Goal: Task Accomplishment & Management: Manage account settings

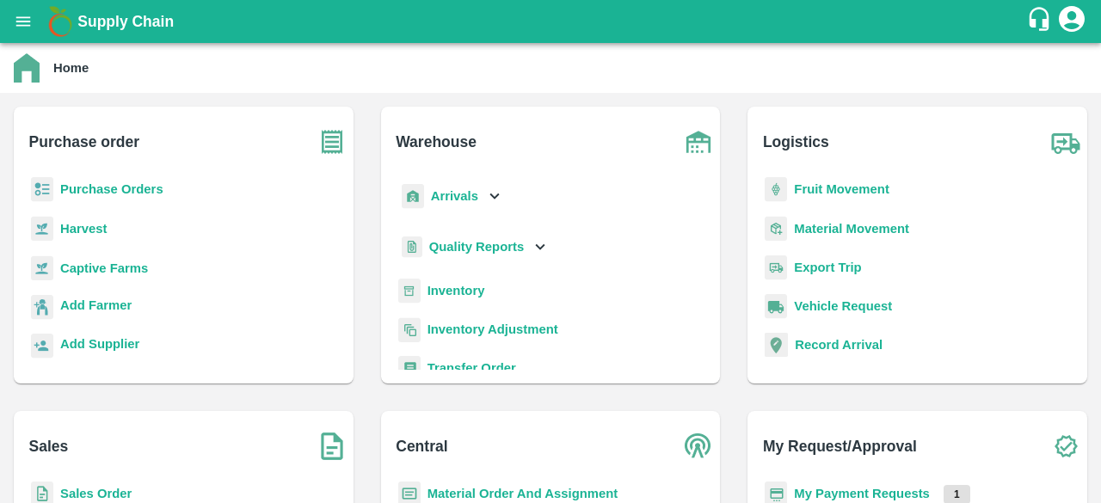
click at [95, 187] on b "Purchase Orders" at bounding box center [111, 189] width 103 height 14
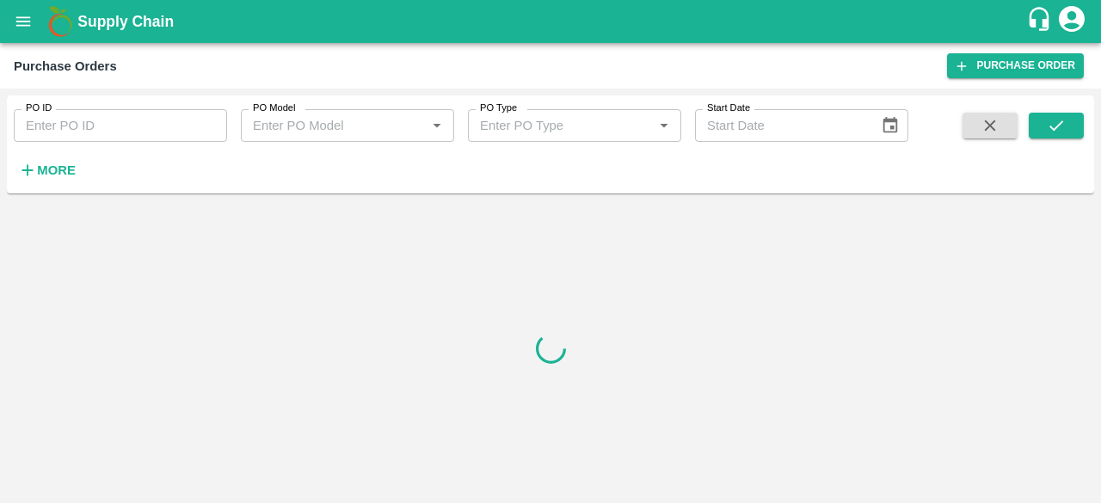
click at [26, 25] on icon "open drawer" at bounding box center [23, 20] width 15 height 9
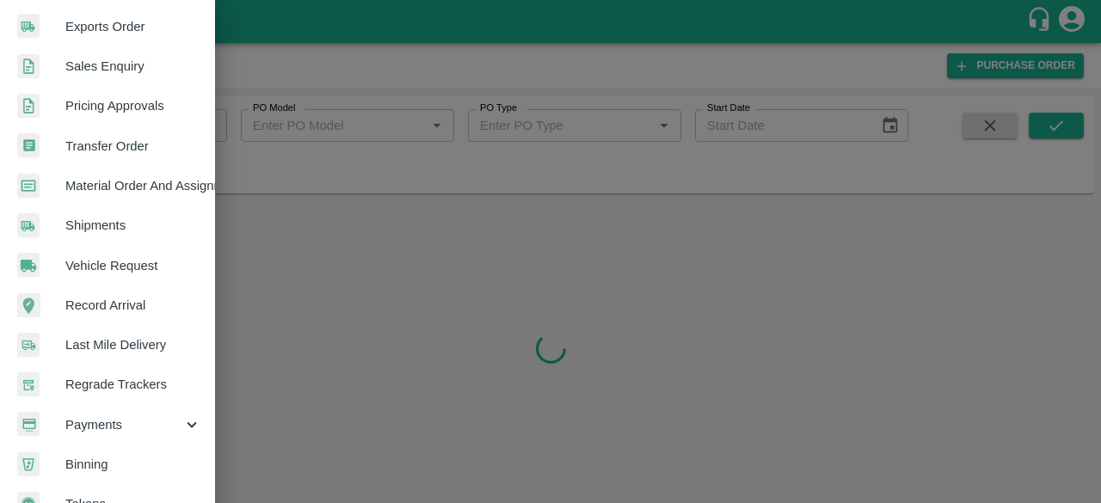
scroll to position [446, 0]
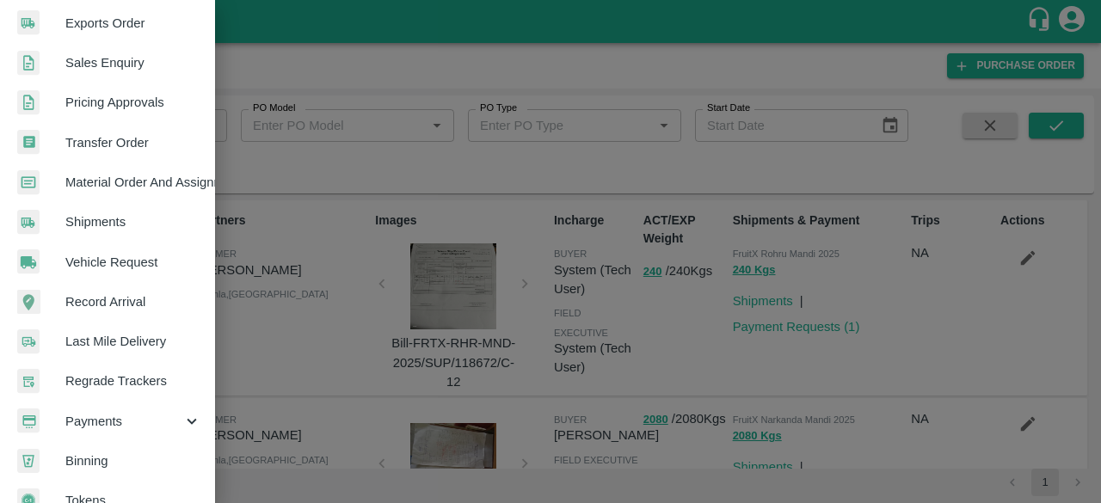
click at [139, 421] on span "Payments" at bounding box center [123, 421] width 117 height 19
click at [109, 452] on span "My Payment Requests" at bounding box center [140, 461] width 122 height 19
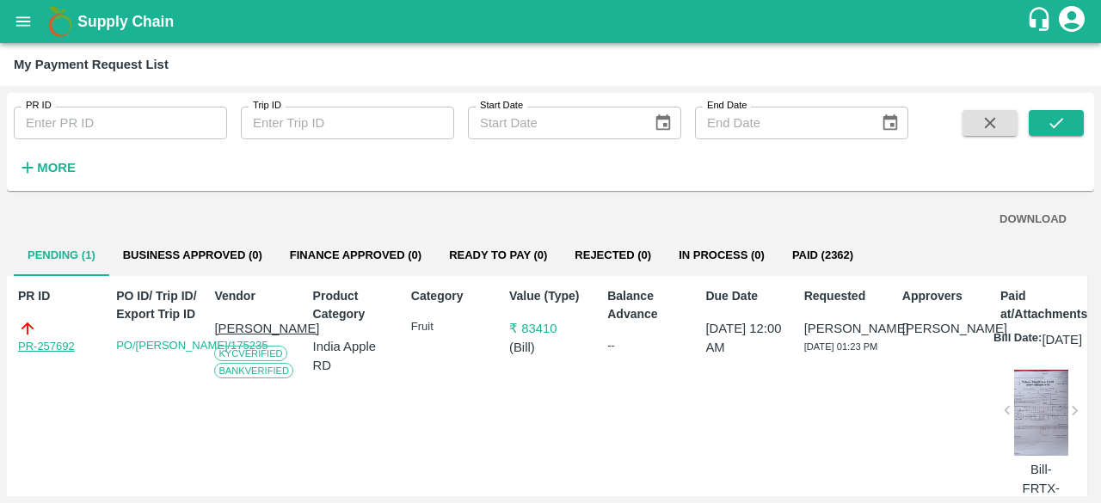
click at [40, 343] on link "PR-257692" at bounding box center [46, 346] width 57 height 17
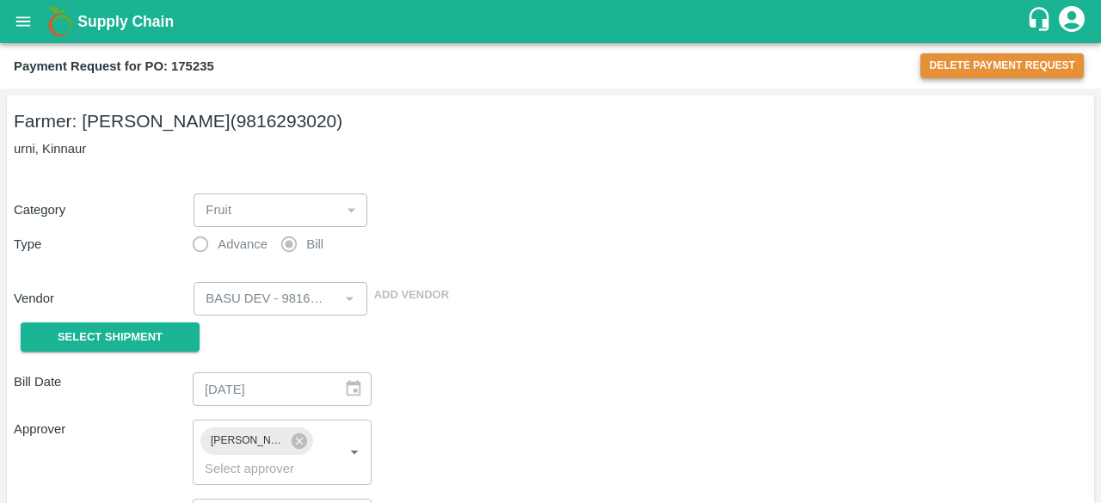
click at [1006, 64] on button "Delete Payment Request" at bounding box center [1001, 65] width 163 height 25
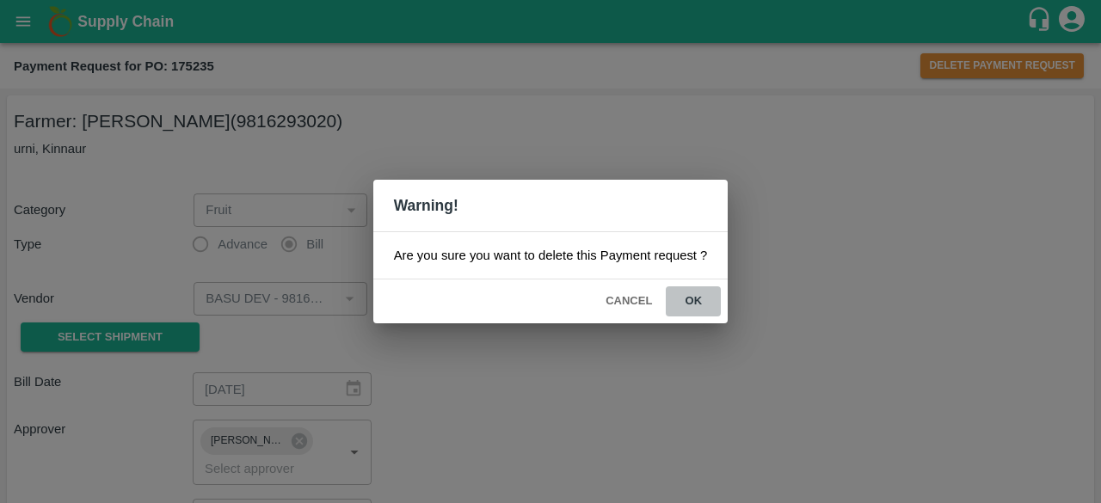
click at [689, 301] on button "ok" at bounding box center [693, 301] width 55 height 30
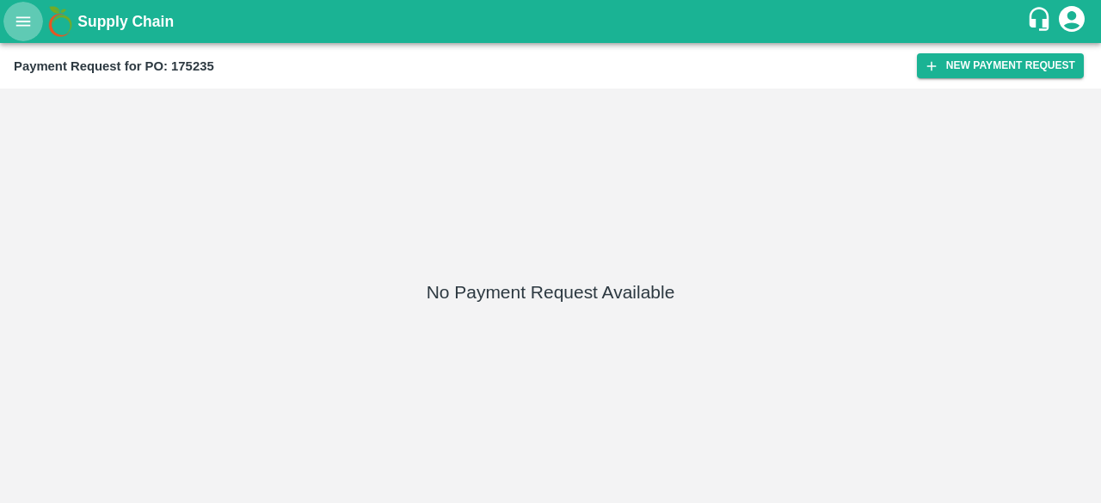
click at [14, 26] on icon "open drawer" at bounding box center [23, 21] width 19 height 19
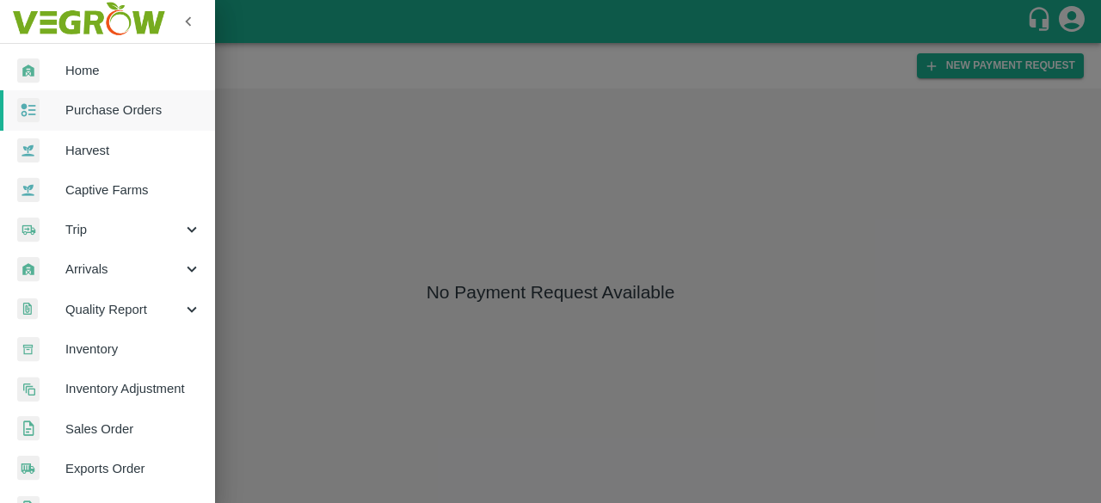
click at [131, 114] on span "Purchase Orders" at bounding box center [133, 110] width 136 height 19
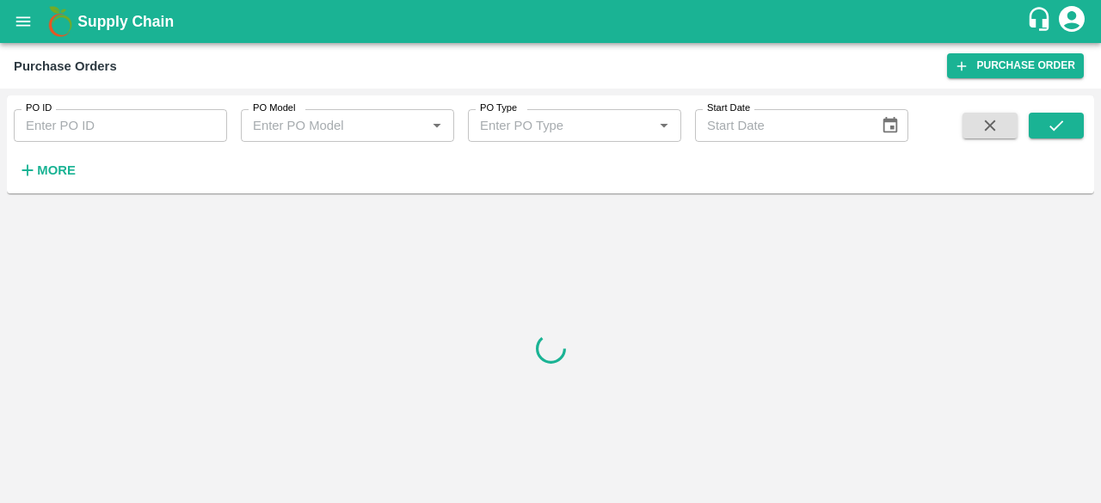
click at [45, 168] on strong "More" at bounding box center [56, 170] width 39 height 14
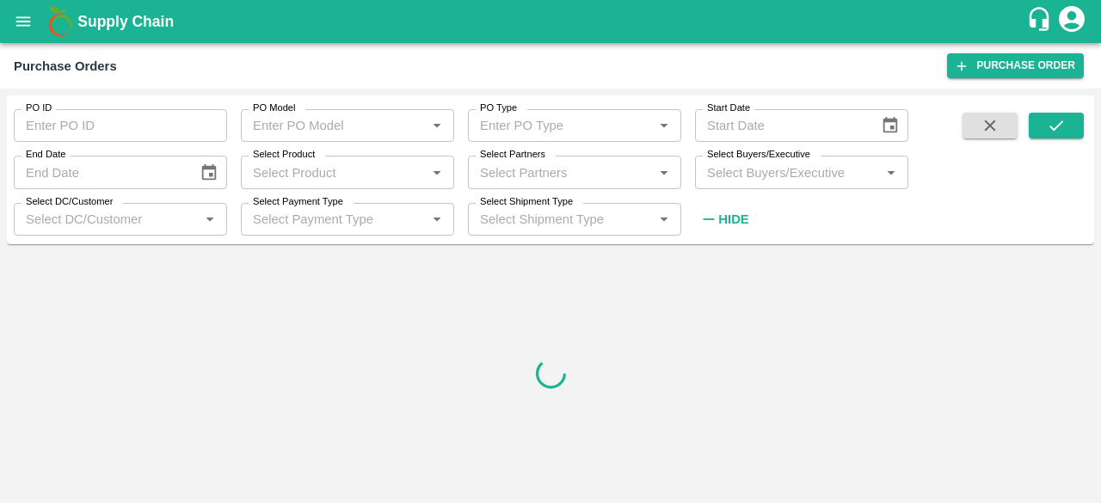
click at [315, 171] on input "Select Product" at bounding box center [333, 172] width 175 height 22
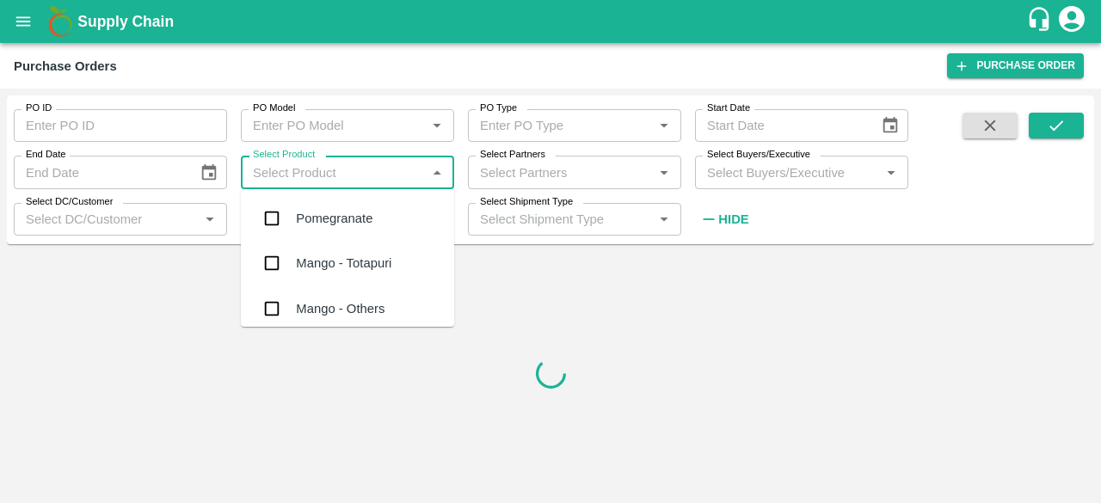
click at [507, 188] on div "Select Partners   *" at bounding box center [574, 172] width 213 height 33
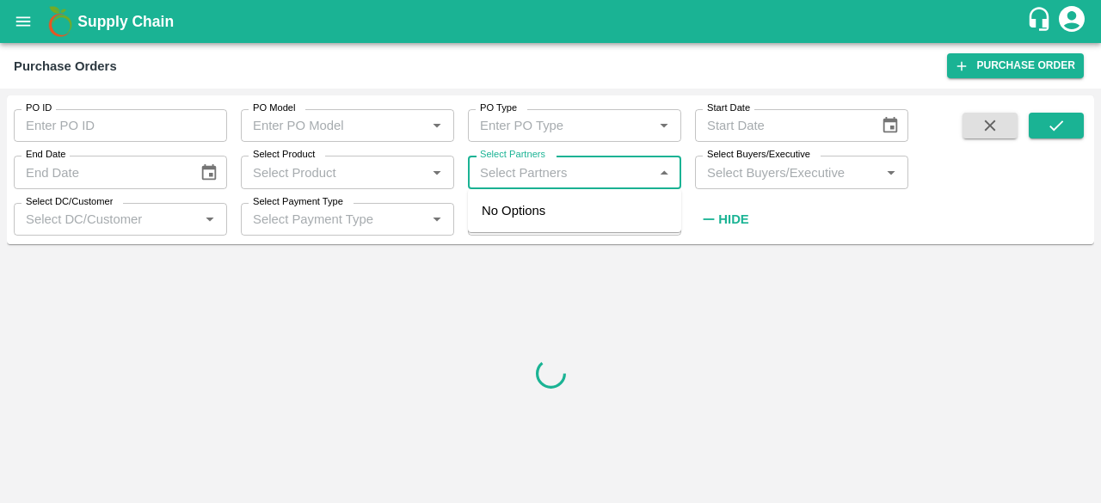
paste input "9816293020"
type input "9816293020"
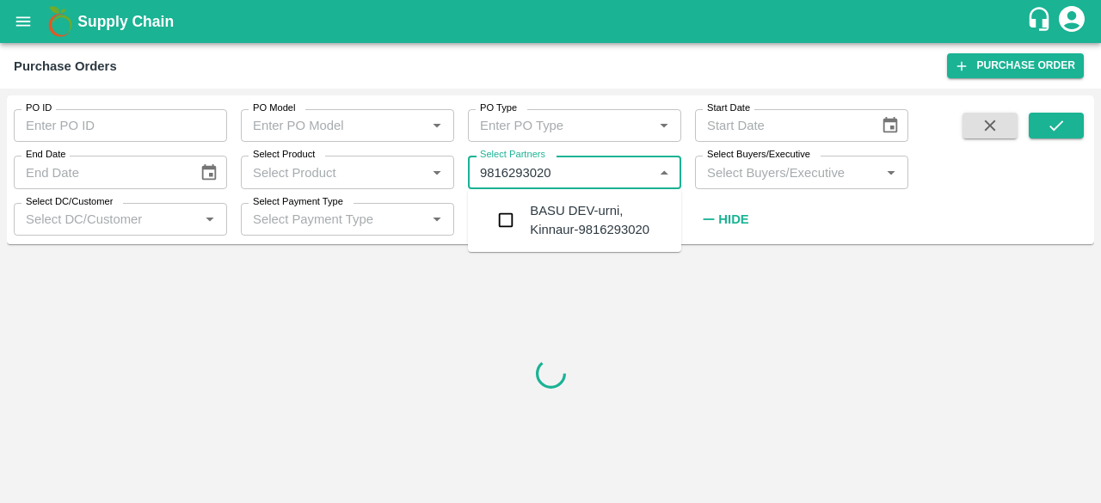
click at [508, 218] on input "checkbox" at bounding box center [506, 220] width 34 height 34
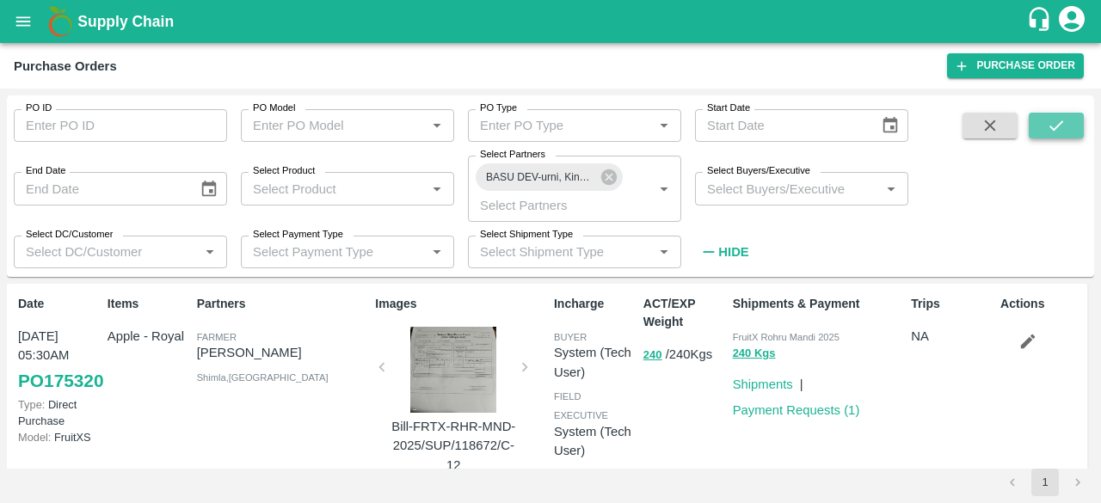
click at [1058, 136] on button "submit" at bounding box center [1056, 126] width 55 height 26
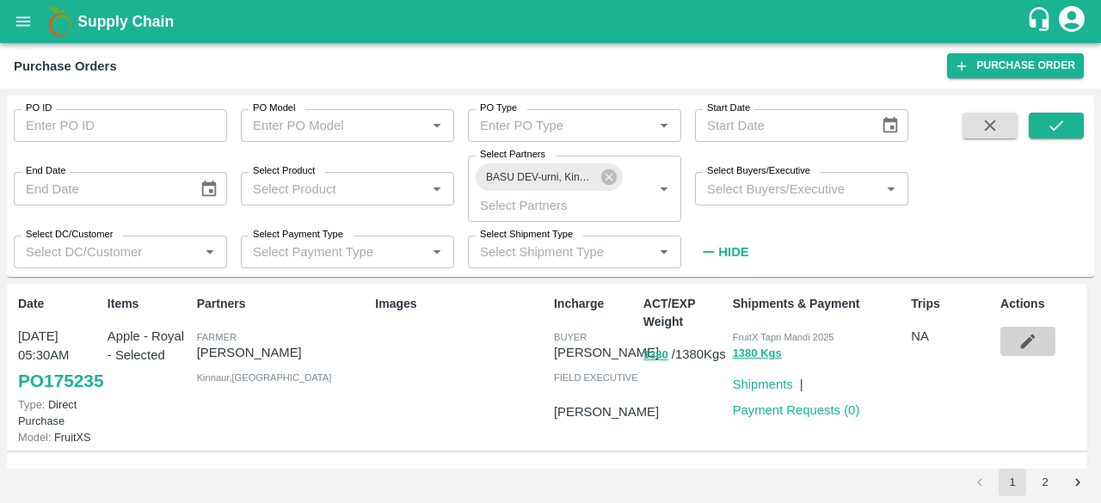
click at [1028, 341] on icon "button" at bounding box center [1028, 342] width 15 height 15
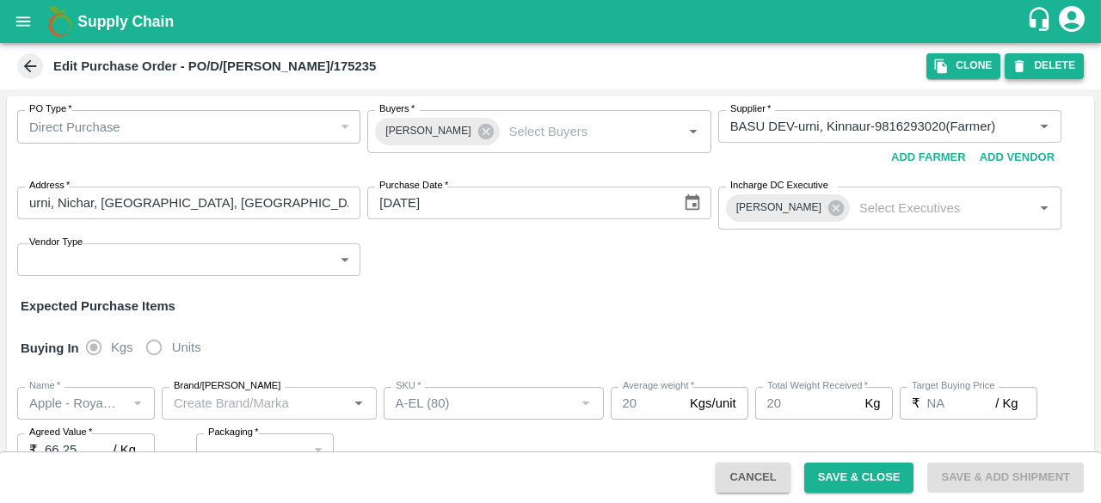
click at [1046, 71] on button "DELETE" at bounding box center [1044, 65] width 79 height 25
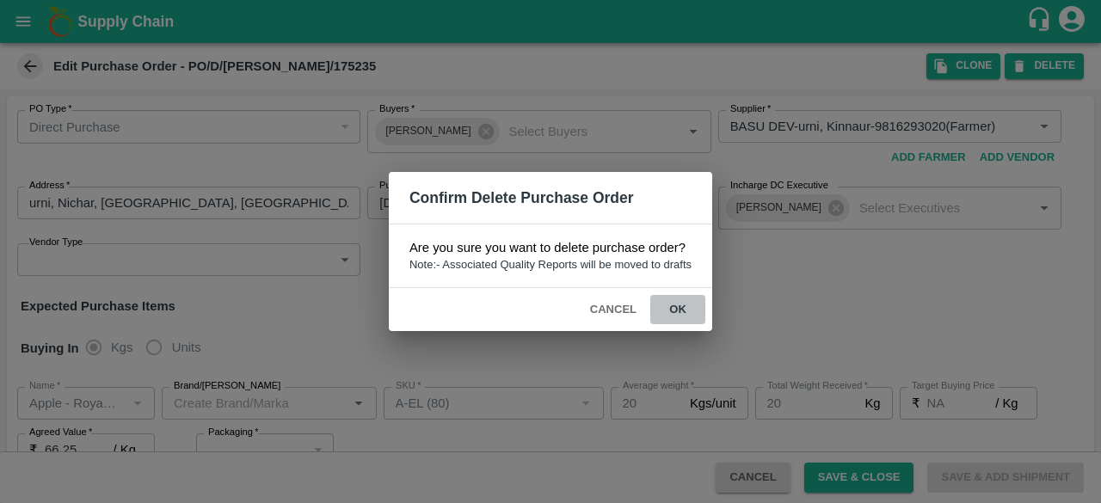
click at [679, 304] on button "ok" at bounding box center [677, 310] width 55 height 30
